Goal: Transaction & Acquisition: Purchase product/service

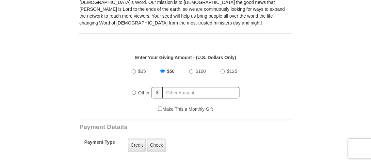
scroll to position [228, 0]
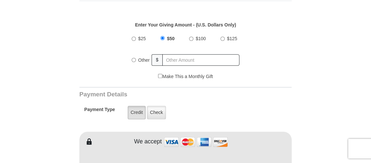
click at [136, 106] on label "Credit" at bounding box center [137, 112] width 18 height 13
click at [0, 0] on input "Credit" at bounding box center [0, 0] width 0 height 0
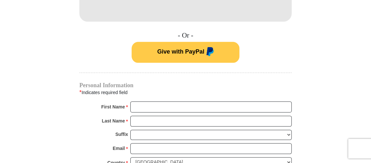
scroll to position [424, 0]
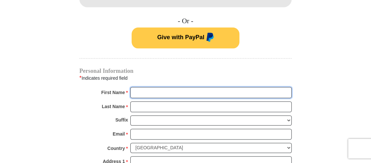
click at [146, 87] on input "First Name *" at bounding box center [210, 92] width 161 height 11
type input "[PERSON_NAME]"
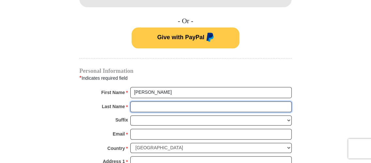
type input "Fitch"
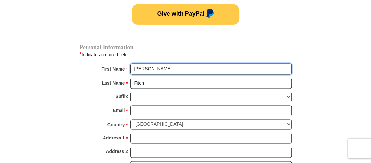
scroll to position [457, 0]
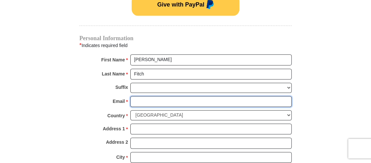
click at [146, 96] on input "Email *" at bounding box center [210, 101] width 161 height 11
type input "[EMAIL_ADDRESS][DOMAIN_NAME]"
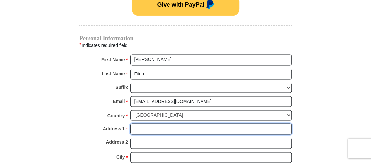
type input "[STREET_ADDRESS][PERSON_NAME]"
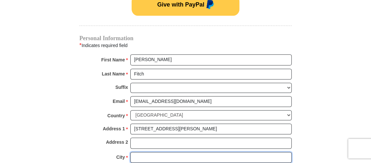
type input "Piscataway"
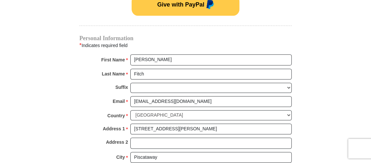
select select "NJ"
type input "08854"
type input "9082087079"
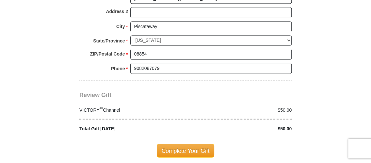
scroll to position [620, 0]
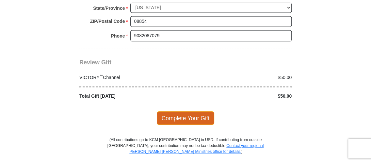
click at [180, 111] on span "Complete Your Gift" at bounding box center [186, 118] width 58 height 14
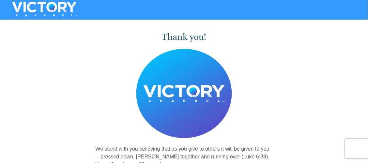
drag, startPoint x: 201, startPoint y: 65, endPoint x: 133, endPoint y: 87, distance: 70.8
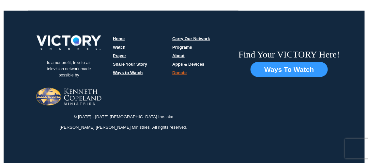
scroll to position [206, 0]
